Goal: Information Seeking & Learning: Learn about a topic

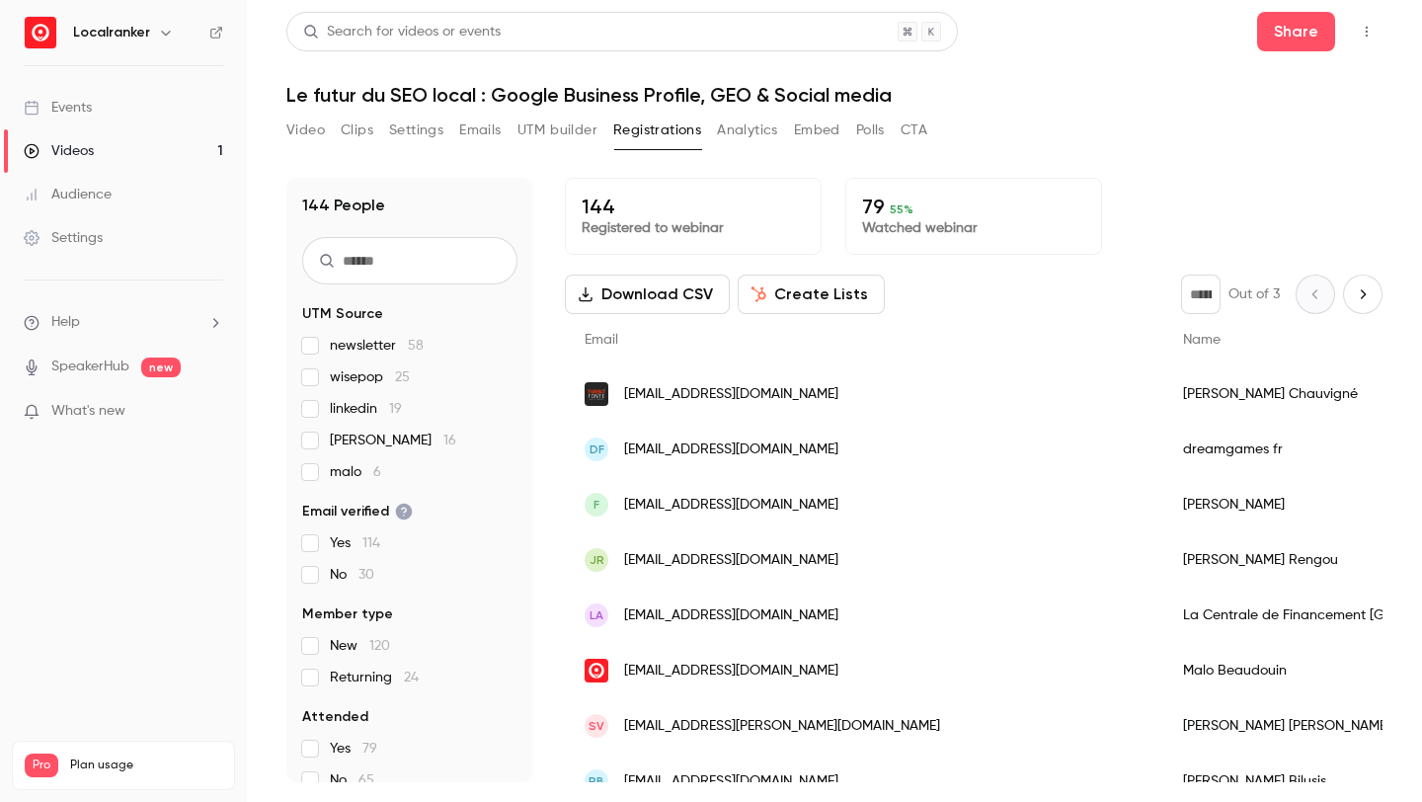
click at [124, 89] on link "Events" at bounding box center [123, 107] width 247 height 43
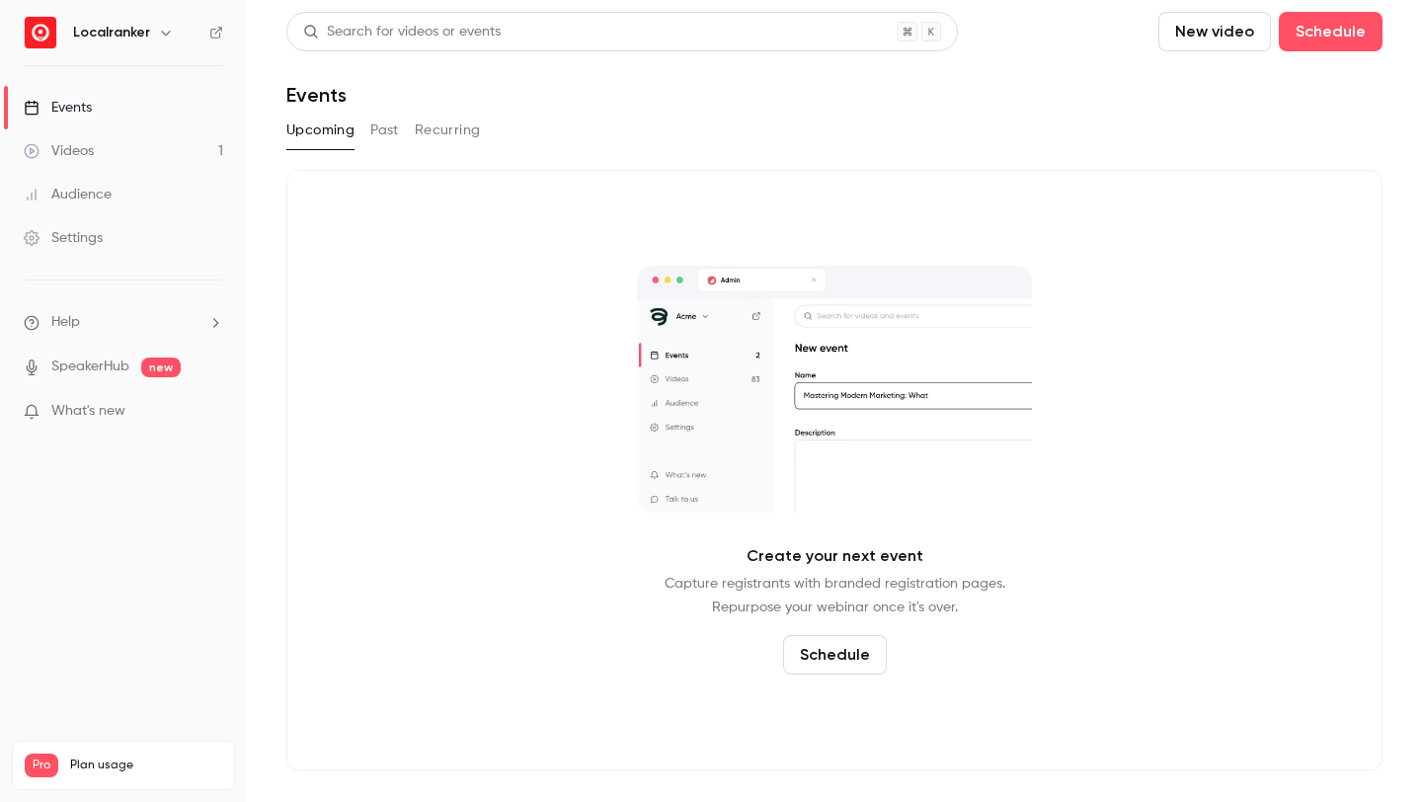
click at [174, 150] on link "Videos 1" at bounding box center [123, 150] width 247 height 43
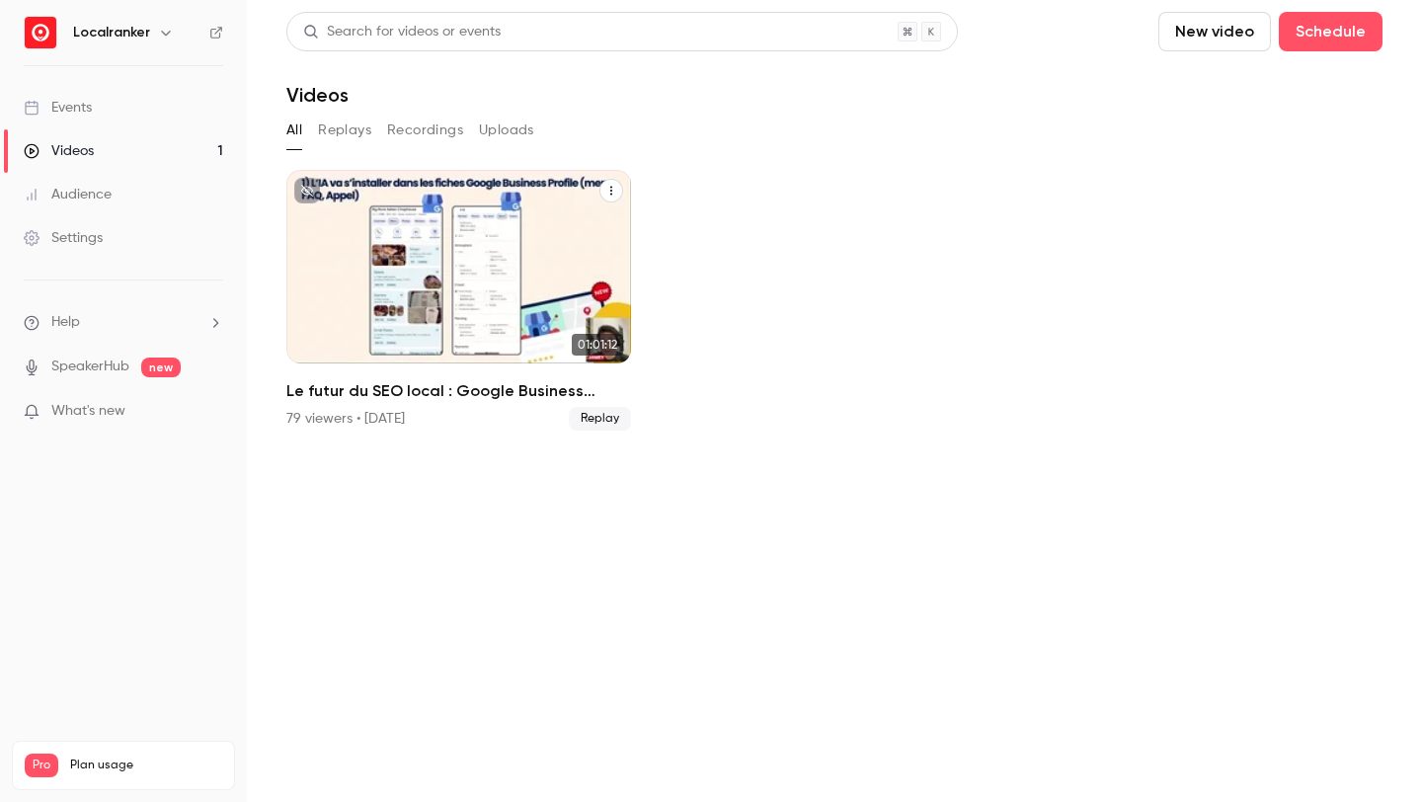
click at [332, 420] on div "79 viewers • [DATE]" at bounding box center [345, 419] width 119 height 20
